Goal: Transaction & Acquisition: Purchase product/service

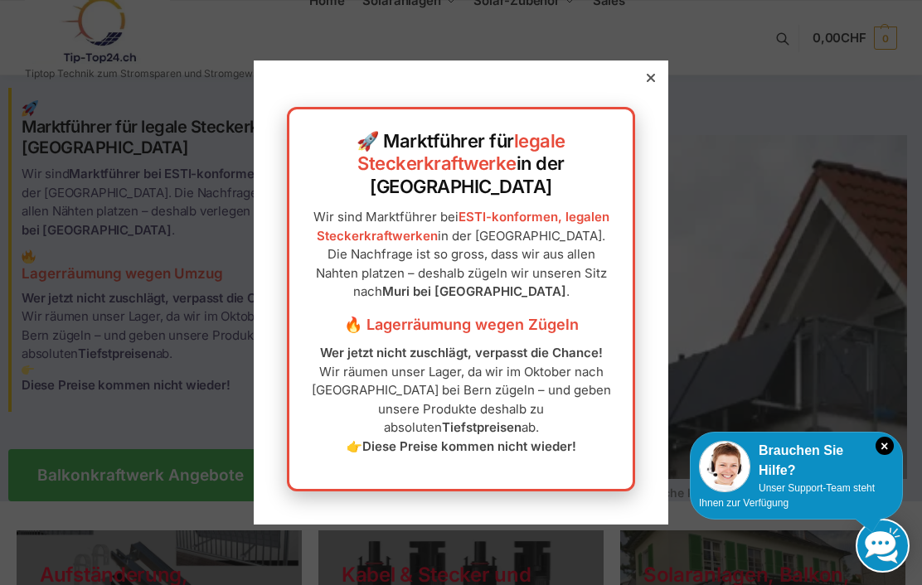
click at [654, 82] on icon at bounding box center [650, 78] width 8 height 8
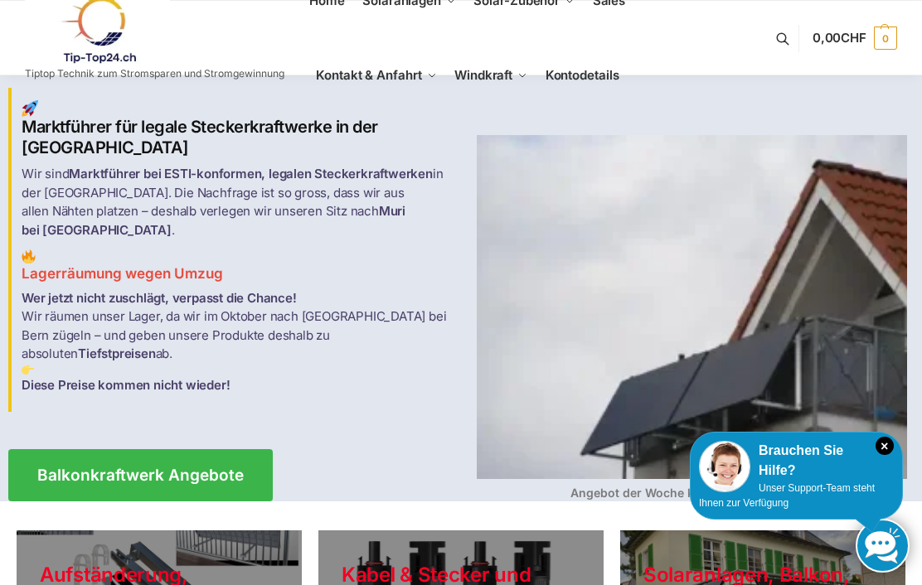
click at [615, 11] on link "Sales" at bounding box center [608, 1] width 46 height 75
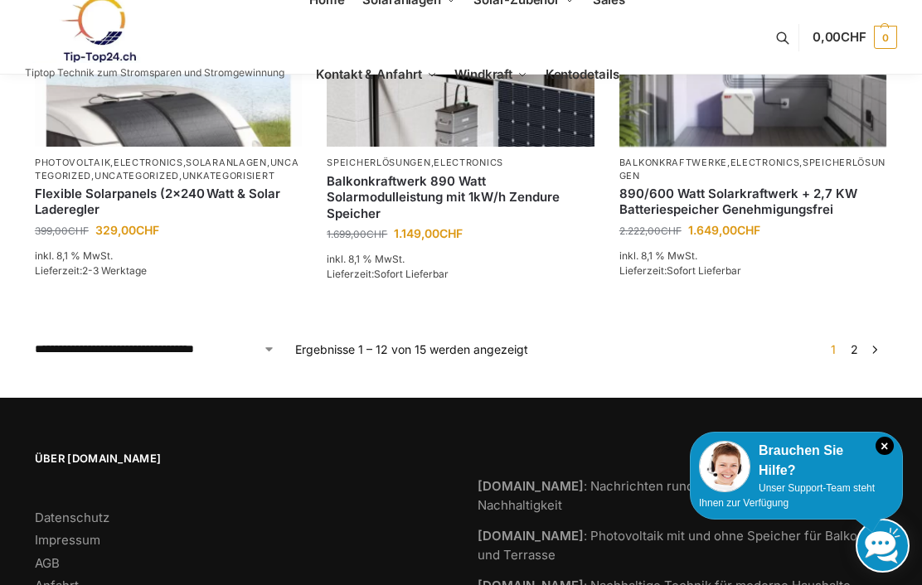
scroll to position [1528, 0]
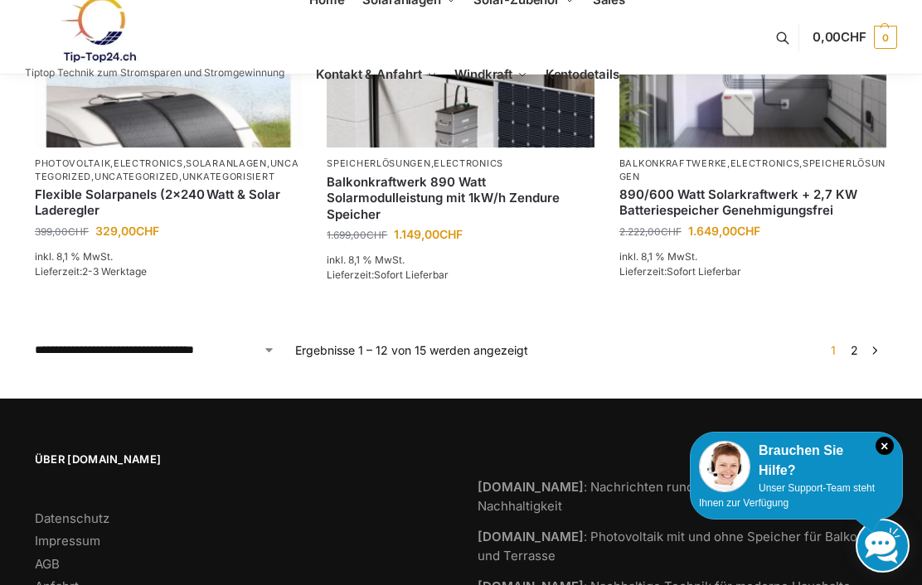
click at [858, 355] on link "2" at bounding box center [854, 350] width 16 height 14
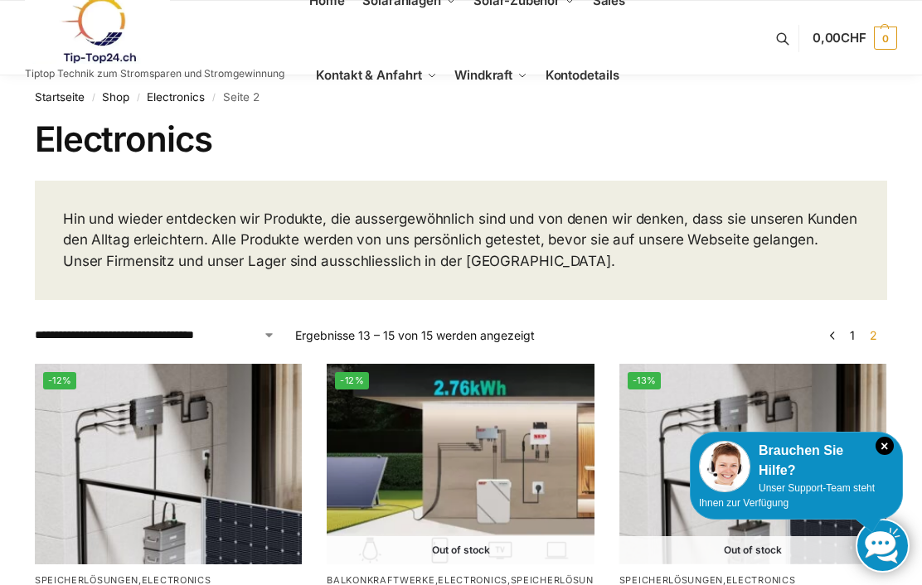
click at [69, 98] on link "Startseite" at bounding box center [60, 96] width 50 height 13
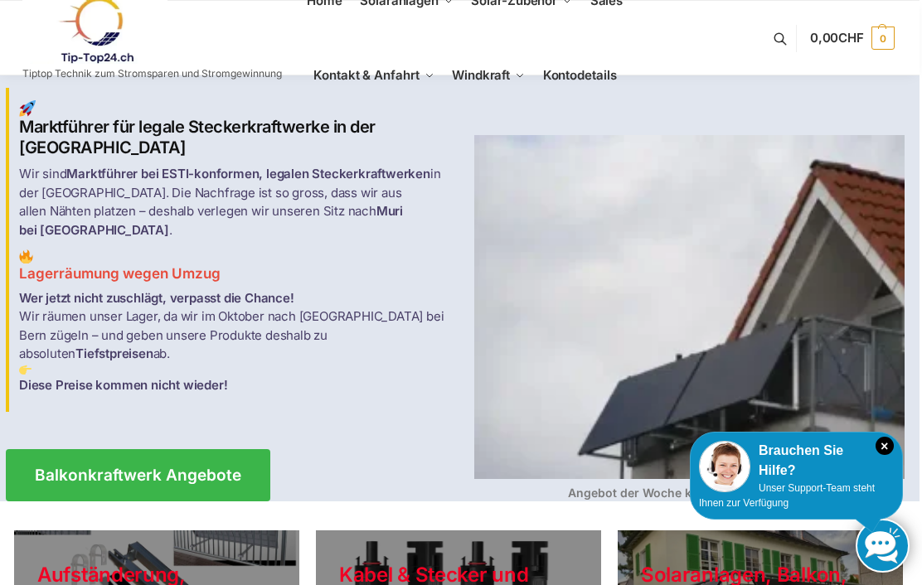
scroll to position [0, 4]
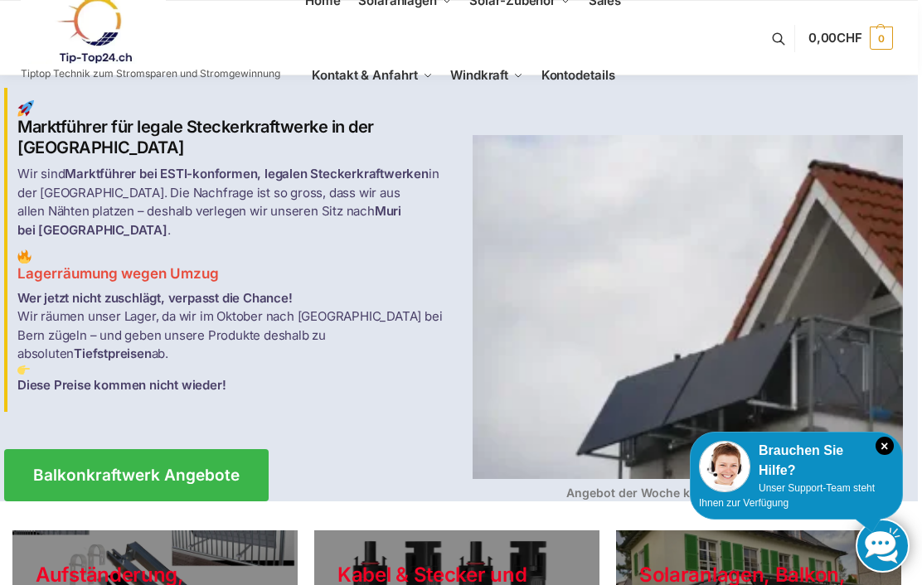
click at [322, 7] on span "Home" at bounding box center [323, 1] width 36 height 16
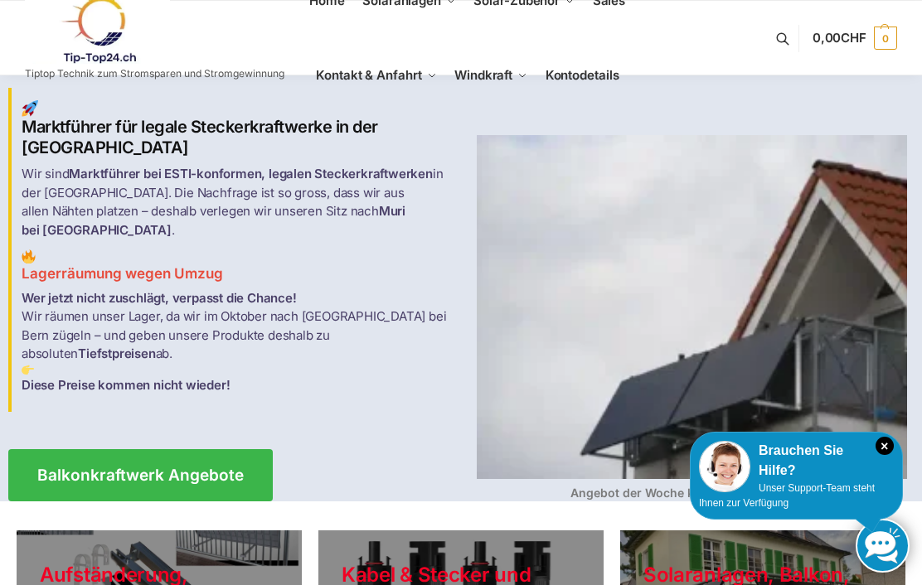
click at [455, 186] on span "Balkonkraftwerke mit Speicher Speicherlösungen" at bounding box center [427, 167] width 92 height 37
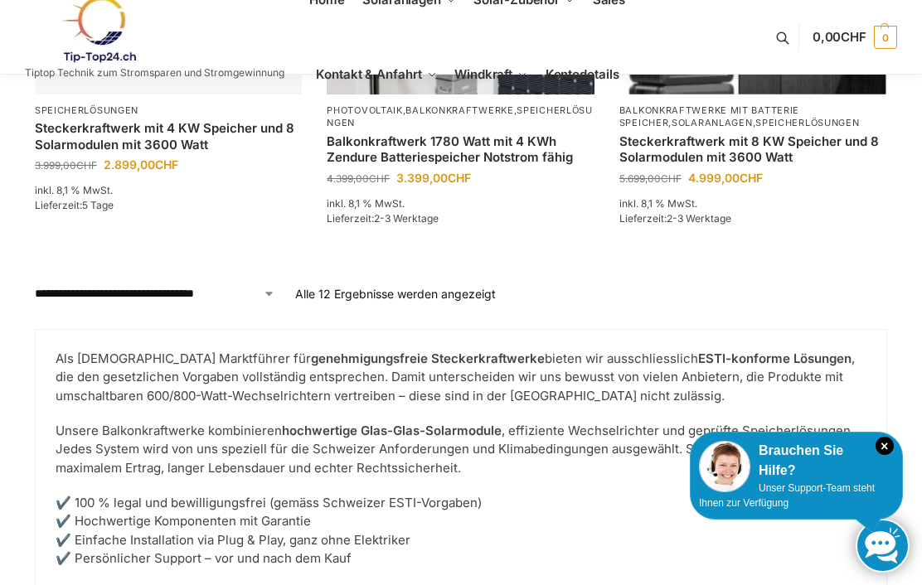
scroll to position [1787, 0]
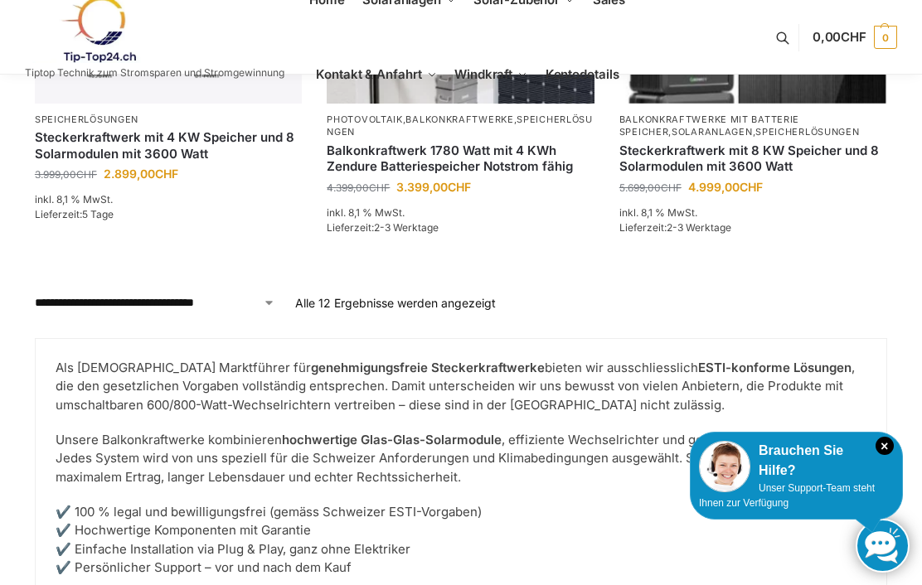
click at [270, 294] on select "**********" at bounding box center [155, 302] width 240 height 17
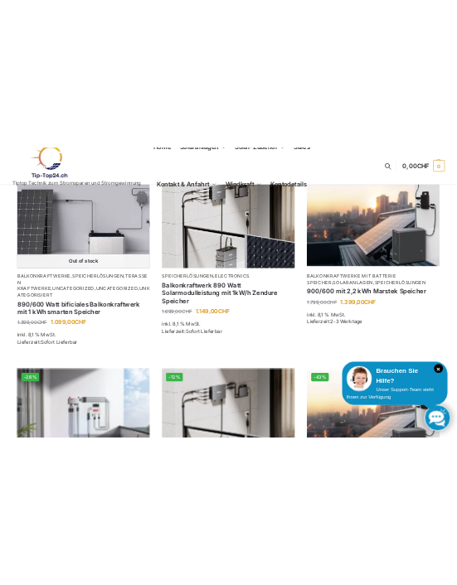
scroll to position [765, 0]
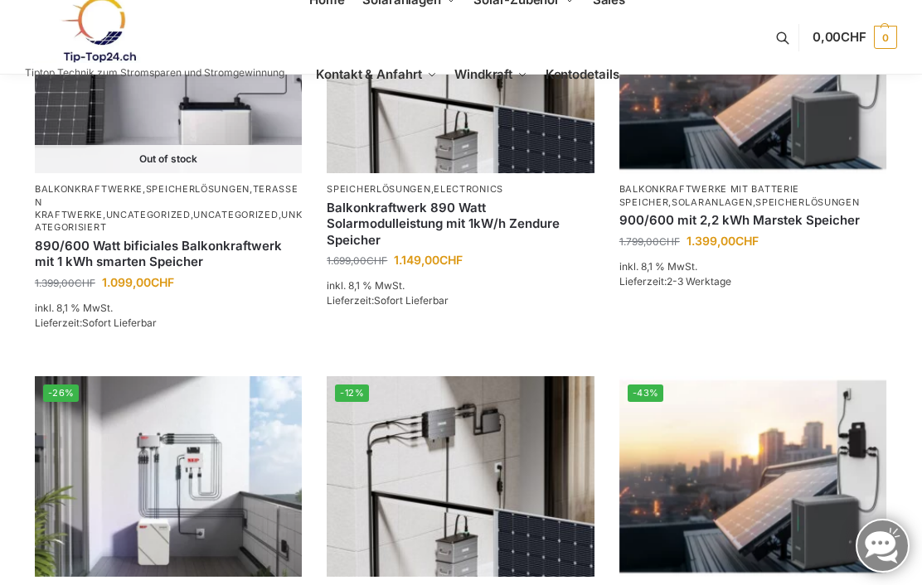
scroll to position [558, 0]
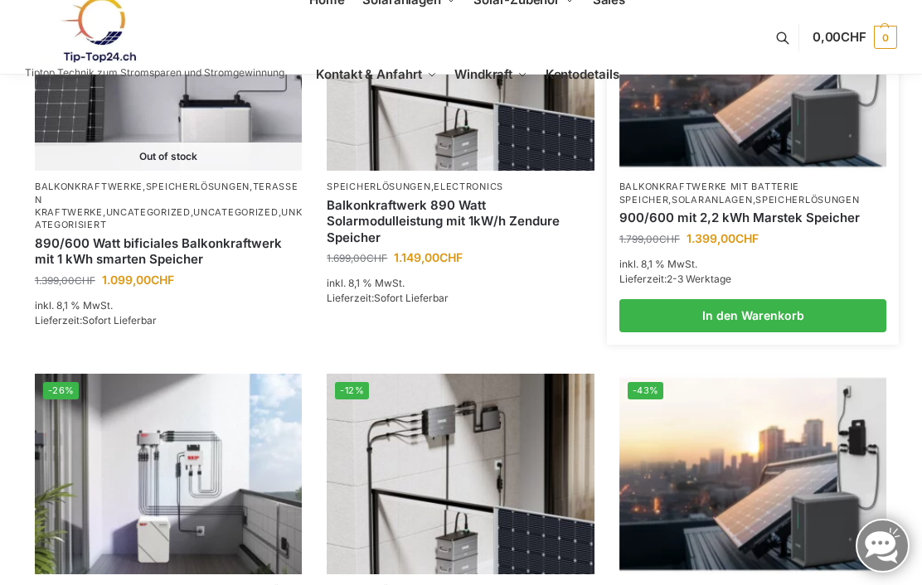
click at [795, 215] on link "900/600 mit 2,2 kWh Marstek Speicher" at bounding box center [752, 218] width 267 height 17
